Goal: Information Seeking & Learning: Learn about a topic

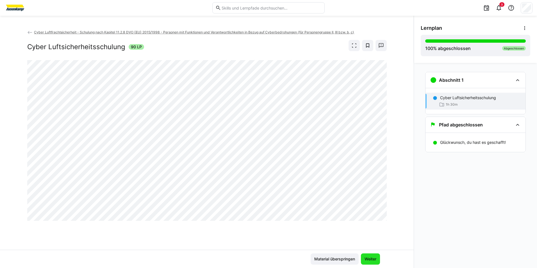
click at [371, 254] on span "Weiter" at bounding box center [370, 258] width 19 height 11
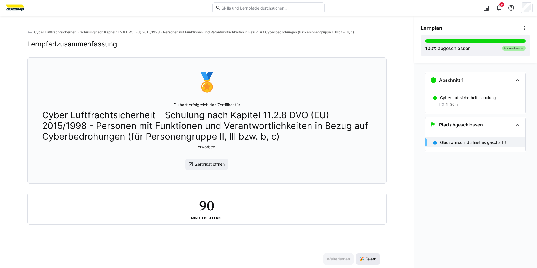
click at [364, 260] on span "🎉 Feiern" at bounding box center [368, 259] width 19 height 6
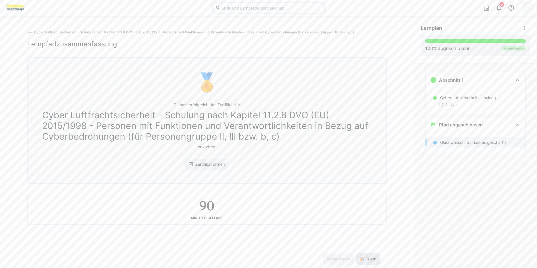
click at [366, 260] on span "🎉 Feiern" at bounding box center [368, 259] width 19 height 6
click at [366, 259] on span "🎉 Feiern" at bounding box center [368, 259] width 19 height 6
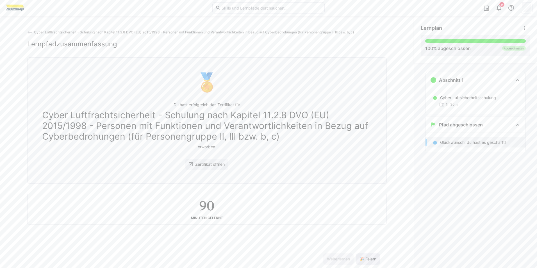
click at [366, 259] on span "🎉 Feiern" at bounding box center [368, 259] width 19 height 6
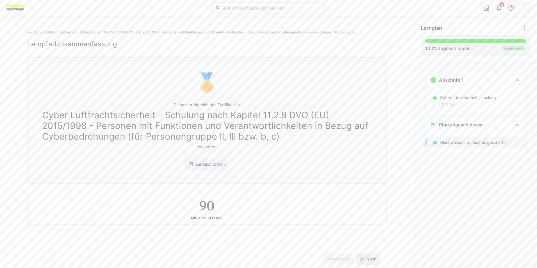
click at [366, 259] on span "🎉 Feiern" at bounding box center [368, 259] width 19 height 6
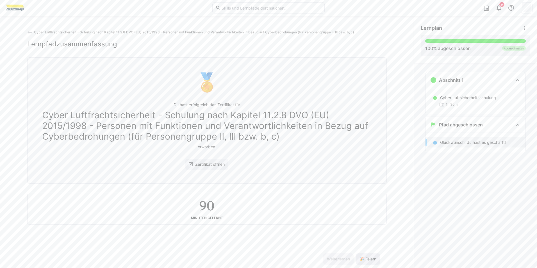
click at [366, 259] on span "🎉 Feiern" at bounding box center [368, 259] width 19 height 6
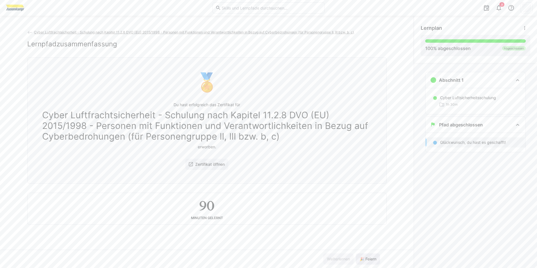
click at [366, 259] on span "🎉 Feiern" at bounding box center [368, 259] width 19 height 6
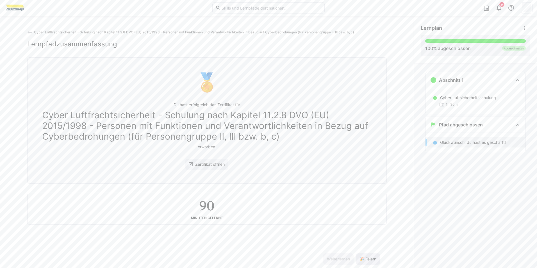
click at [366, 259] on span "🎉 Feiern" at bounding box center [368, 259] width 19 height 6
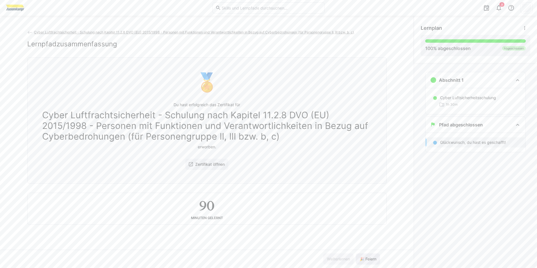
click at [366, 259] on span "🎉 Feiern" at bounding box center [368, 259] width 19 height 6
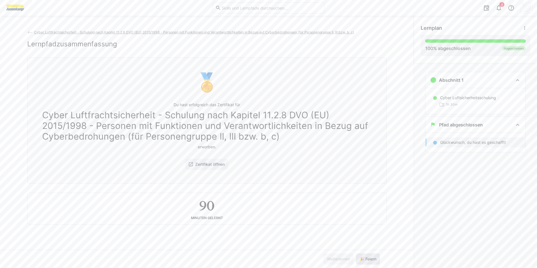
click at [366, 259] on span "🎉 Feiern" at bounding box center [368, 259] width 19 height 6
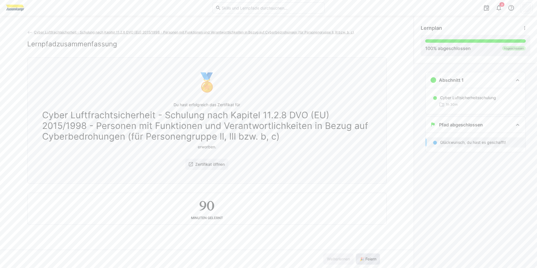
click at [366, 259] on span "🎉 Feiern" at bounding box center [368, 259] width 19 height 6
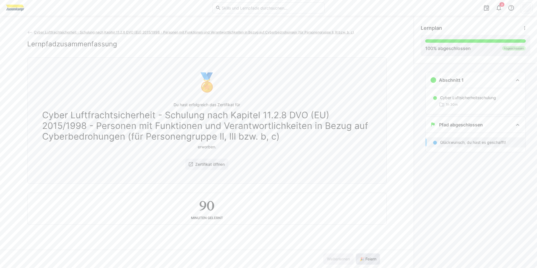
click at [366, 259] on span "🎉 Feiern" at bounding box center [368, 259] width 19 height 6
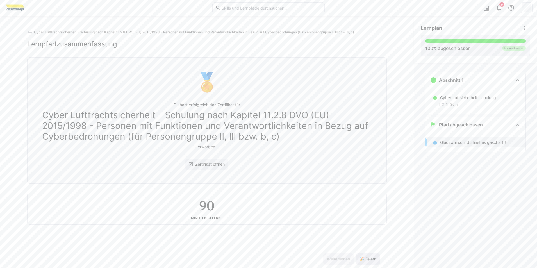
click at [366, 259] on span "🎉 Feiern" at bounding box center [368, 259] width 19 height 6
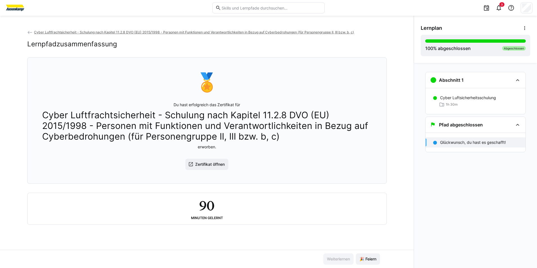
click at [28, 34] on eds-icon at bounding box center [30, 33] width 6 height 6
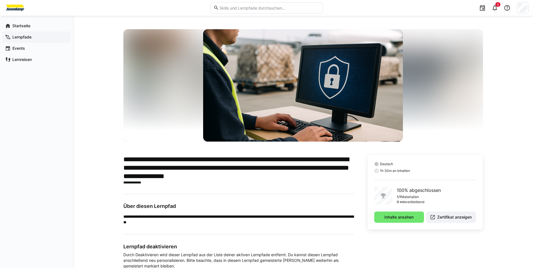
click at [0, 0] on app-navigation-label "Lernpfade" at bounding box center [0, 0] width 0 height 0
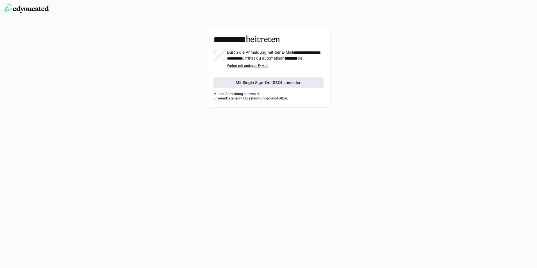
click at [300, 85] on span "Mit Single Sign-On (SSO) anmelden" at bounding box center [268, 83] width 67 height 6
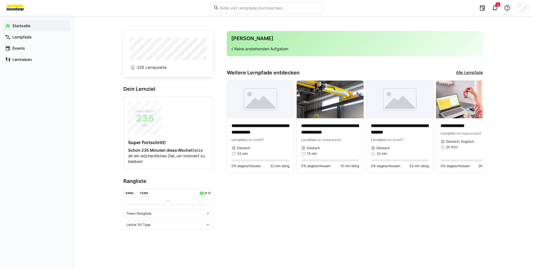
click at [303, 192] on app-home-right "**********" at bounding box center [355, 130] width 256 height 198
click at [347, 211] on app-home-right "**********" at bounding box center [355, 130] width 256 height 198
click at [388, 204] on app-home-right "**********" at bounding box center [355, 130] width 256 height 198
click at [385, 204] on app-home-right "**********" at bounding box center [355, 130] width 256 height 198
click at [371, 245] on div "**********" at bounding box center [302, 141] width 359 height 225
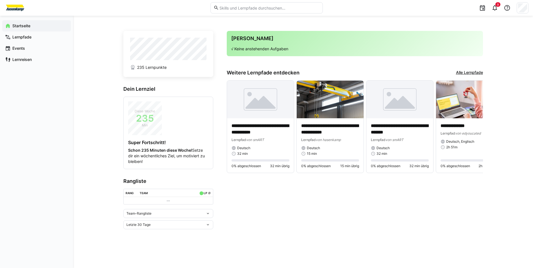
click at [387, 202] on app-home-right "**********" at bounding box center [355, 130] width 256 height 198
click at [507, 79] on div "**********" at bounding box center [303, 142] width 460 height 252
click at [26, 40] on div "Lernpfade" at bounding box center [36, 36] width 69 height 11
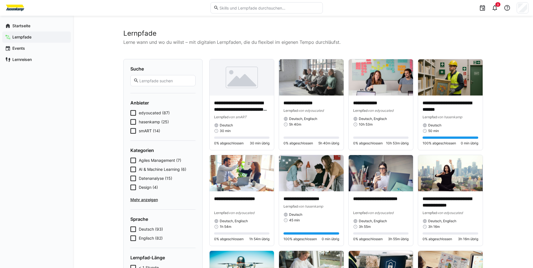
click at [156, 124] on span "hasenkamp (25)" at bounding box center [154, 122] width 30 height 6
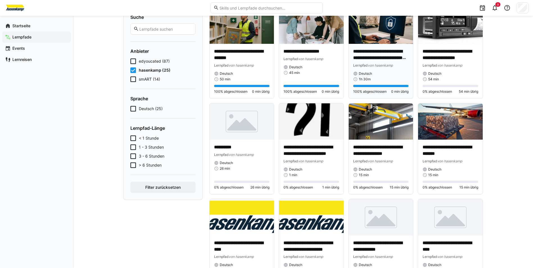
scroll to position [56, 0]
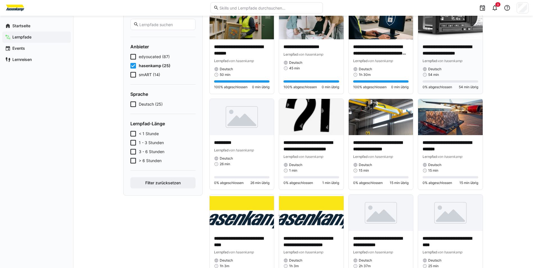
click at [443, 68] on div "Deutsch" at bounding box center [450, 69] width 56 height 4
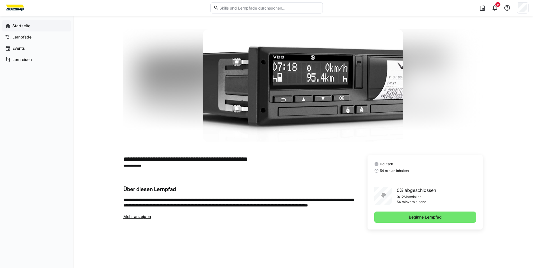
drag, startPoint x: 35, startPoint y: 34, endPoint x: 33, endPoint y: 29, distance: 5.5
click at [33, 33] on div "Lernpfade" at bounding box center [36, 36] width 69 height 11
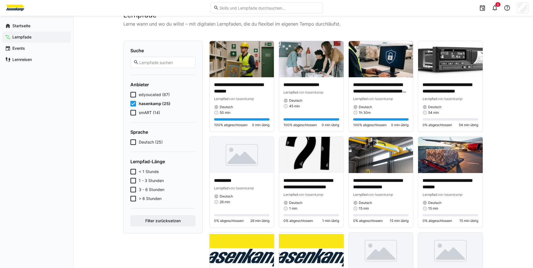
scroll to position [28, 0]
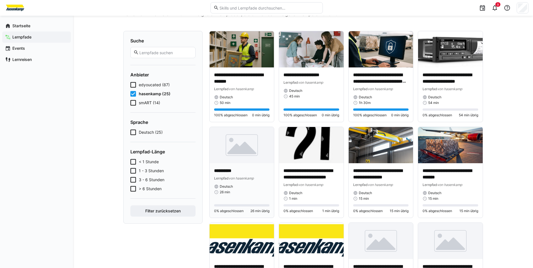
click at [251, 153] on img at bounding box center [241, 145] width 65 height 36
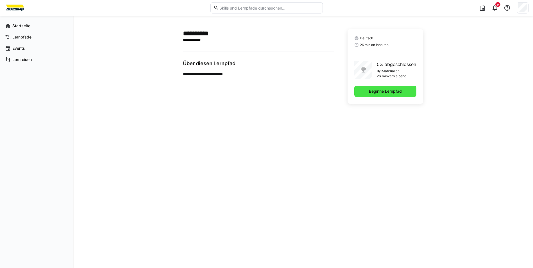
click at [377, 88] on span "Beginne Lernpfad" at bounding box center [385, 91] width 35 height 6
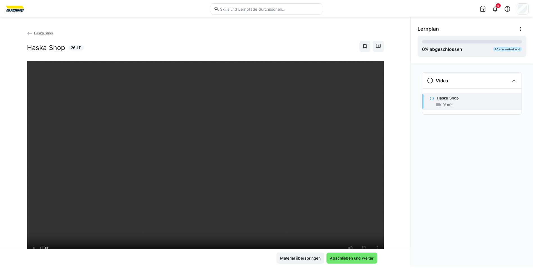
scroll to position [28, 0]
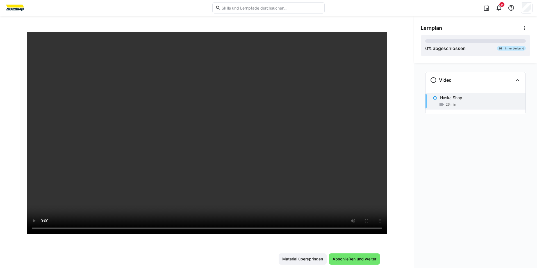
drag, startPoint x: 419, startPoint y: 147, endPoint x: 389, endPoint y: 155, distance: 31.3
click at [419, 147] on div "Video Haska Shop 26 min" at bounding box center [475, 165] width 123 height 205
click at [352, 259] on span "Abschließen und weiter" at bounding box center [354, 259] width 45 height 6
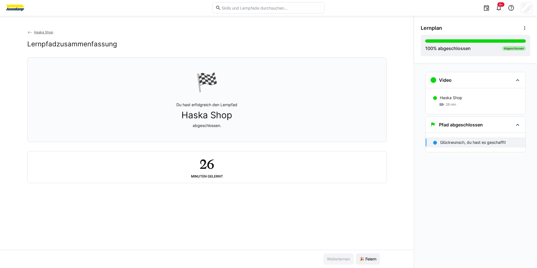
click at [29, 33] on eds-icon at bounding box center [30, 33] width 6 height 6
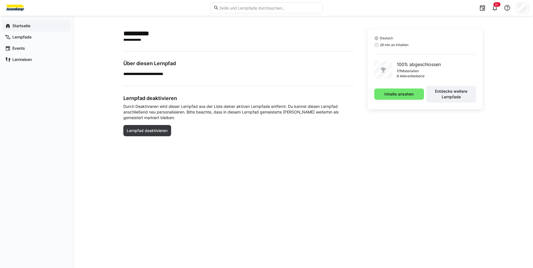
click at [21, 28] on span "Startseite" at bounding box center [40, 26] width 56 height 6
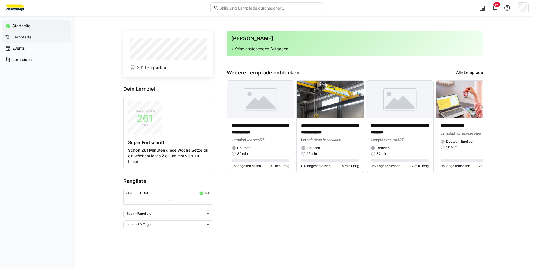
click at [42, 36] on span "Lernpfade" at bounding box center [40, 37] width 56 height 6
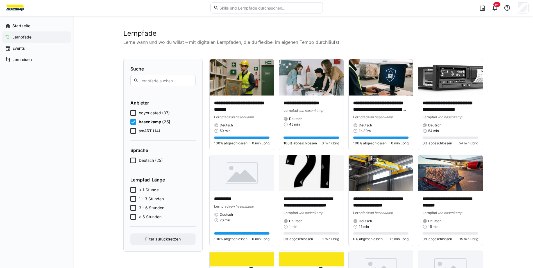
click at [134, 129] on icon at bounding box center [133, 131] width 6 height 6
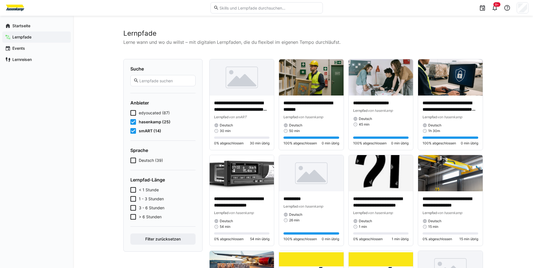
click at [143, 120] on span "hasenkamp (25)" at bounding box center [155, 122] width 32 height 6
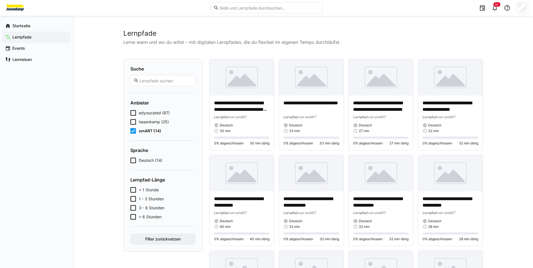
click at [150, 130] on span "smART (14)" at bounding box center [150, 131] width 22 height 6
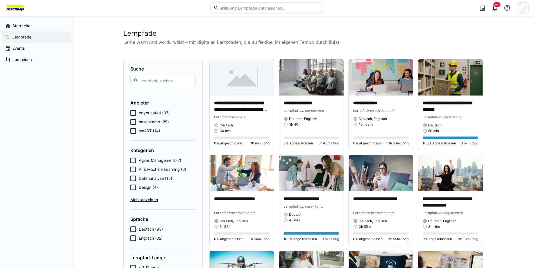
click at [132, 168] on icon at bounding box center [133, 169] width 6 height 6
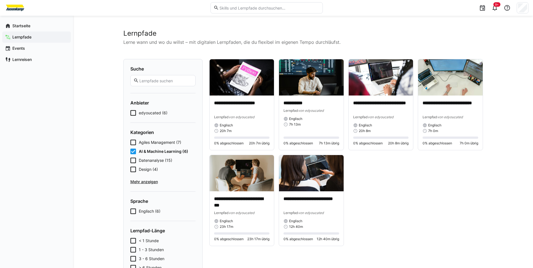
click at [133, 151] on icon at bounding box center [133, 152] width 6 height 6
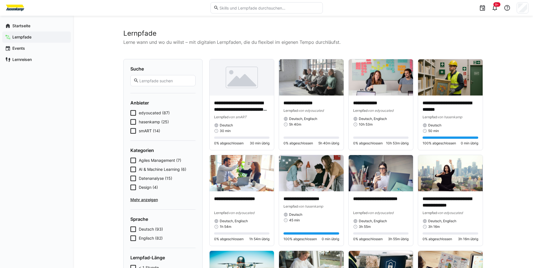
click at [133, 111] on icon at bounding box center [133, 113] width 6 height 6
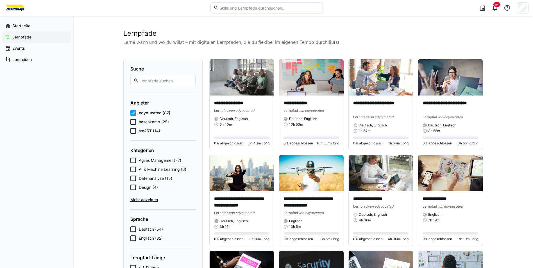
click at [152, 124] on span "hasenkamp (25)" at bounding box center [154, 122] width 30 height 6
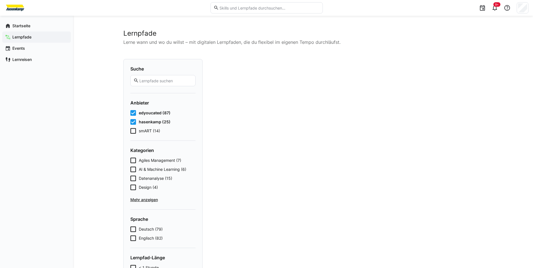
click at [163, 113] on span "edyoucated (87)" at bounding box center [155, 113] width 32 height 6
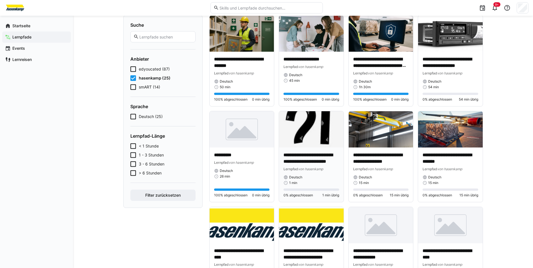
scroll to position [56, 0]
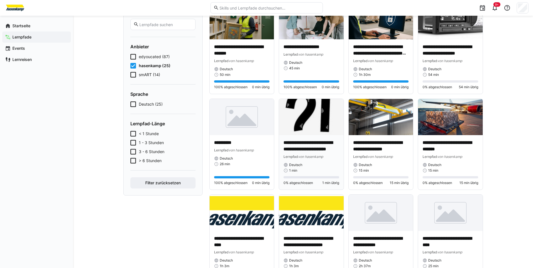
click at [316, 150] on p "**********" at bounding box center [311, 146] width 56 height 13
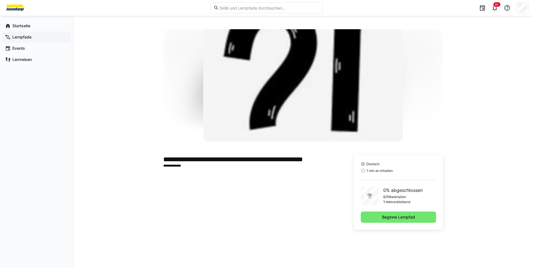
click at [31, 40] on div "Lernpfade" at bounding box center [36, 36] width 69 height 11
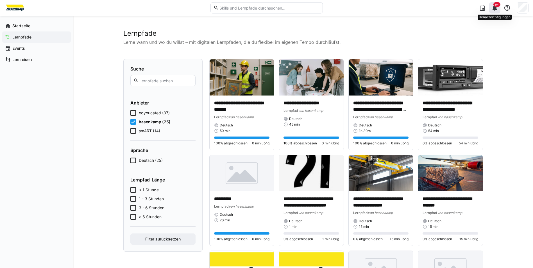
click at [493, 9] on eds-icon at bounding box center [494, 7] width 7 height 7
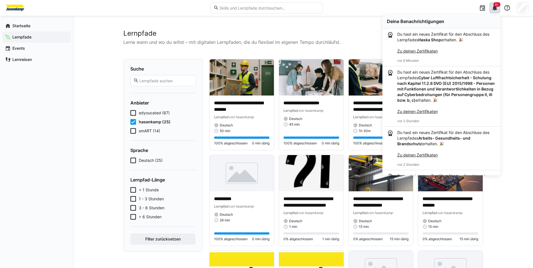
click at [344, 35] on h2 "Lernpfade" at bounding box center [302, 33] width 359 height 8
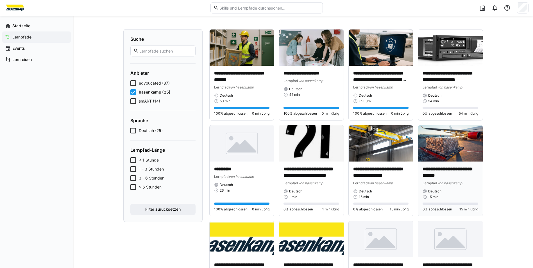
scroll to position [56, 0]
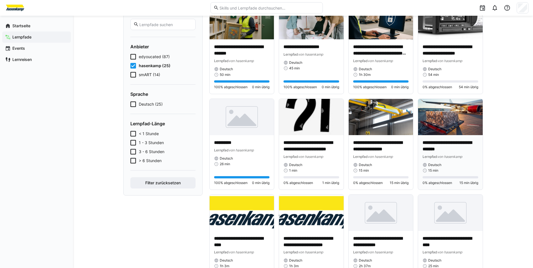
click at [450, 158] on span "von hasenkamp" at bounding box center [449, 156] width 25 height 4
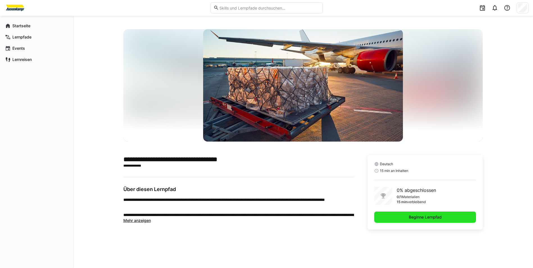
click at [434, 218] on span "Beginne Lernpfad" at bounding box center [425, 217] width 35 height 6
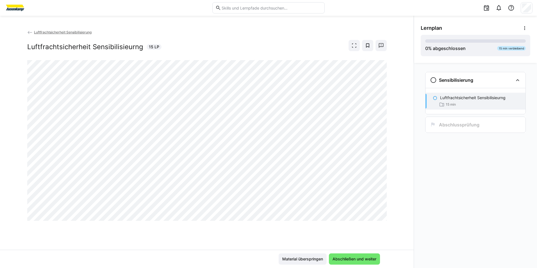
click at [492, 222] on div "Sensibilisierung Luftfrachtsicherheit Sensibilisieurng 15 min Abschlussprüfung" at bounding box center [475, 165] width 123 height 205
